Goal: Information Seeking & Learning: Learn about a topic

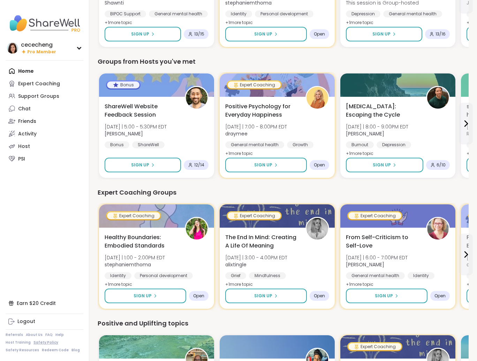
scroll to position [206, 0]
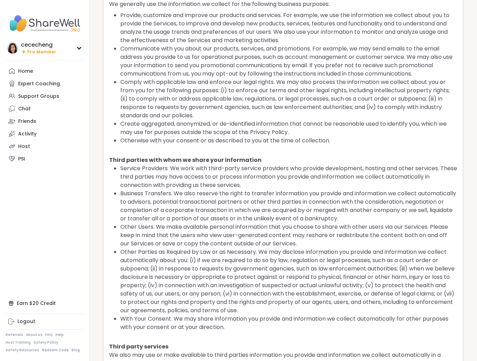
scroll to position [577, 0]
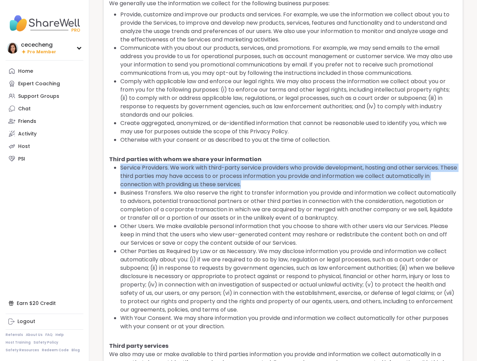
drag, startPoint x: 244, startPoint y: 185, endPoint x: 118, endPoint y: 171, distance: 126.6
click at [118, 171] on div "Last Updated: April 1, 2025 At ShareWell Labs Co. (“ShareWell”, “we”, “our” and…" at bounding box center [283, 70] width 360 height 1267
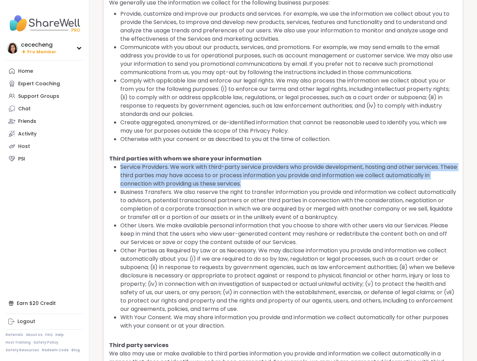
copy li "Service Providers. We work with third-party service providers who provide devel…"
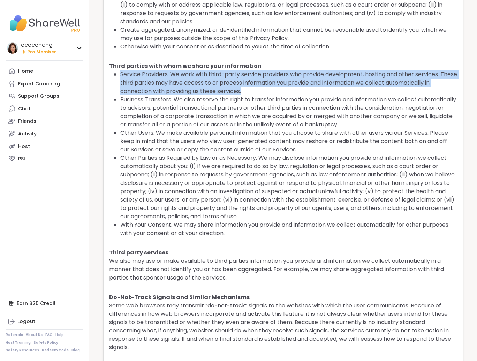
scroll to position [670, 0]
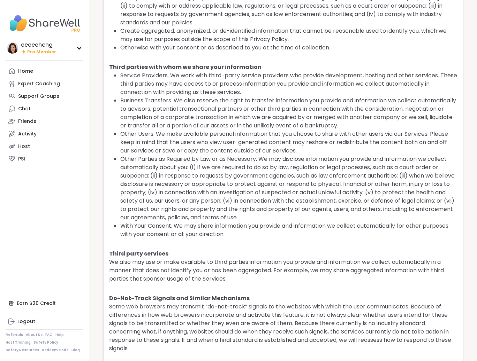
scroll to position [669, 0]
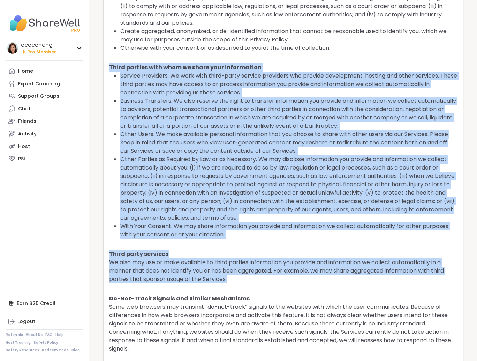
drag, startPoint x: 194, startPoint y: 244, endPoint x: 95, endPoint y: 67, distance: 202.8
copy div "Third parties with whom we share your information Service Providers. We work wi…"
